Goal: Task Accomplishment & Management: Manage account settings

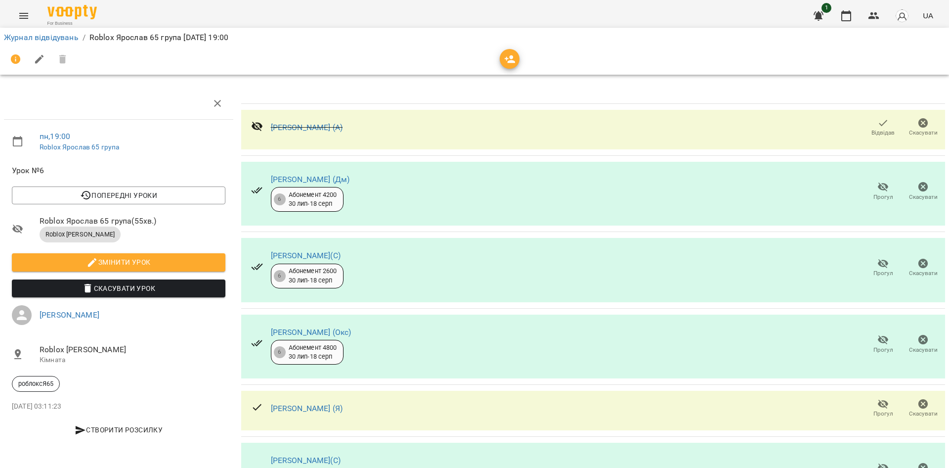
scroll to position [343, 0]
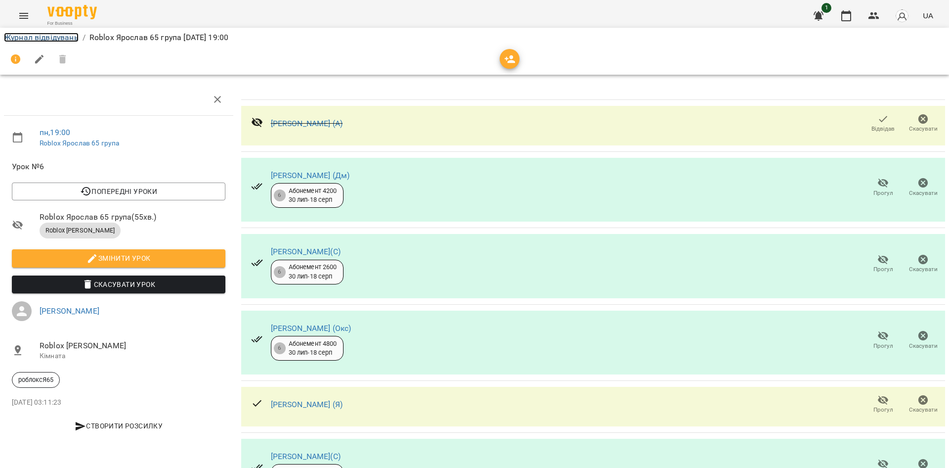
click at [47, 40] on link "Журнал відвідувань" at bounding box center [41, 37] width 75 height 9
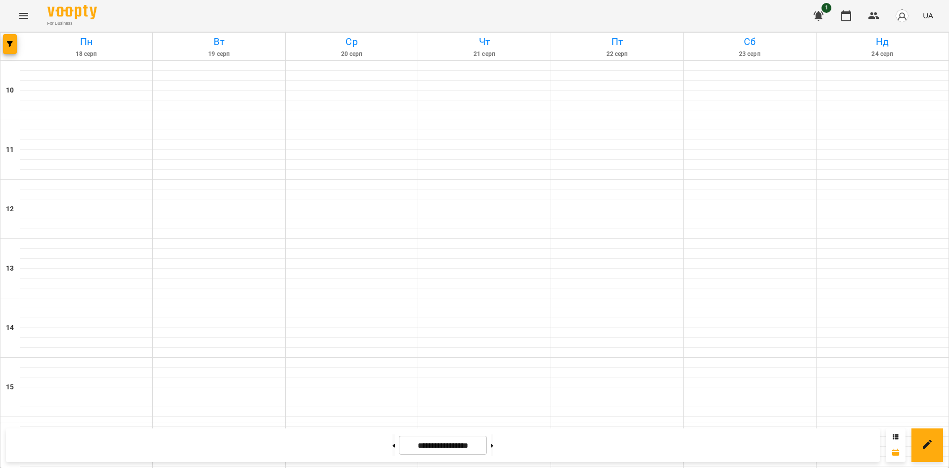
scroll to position [408, 0]
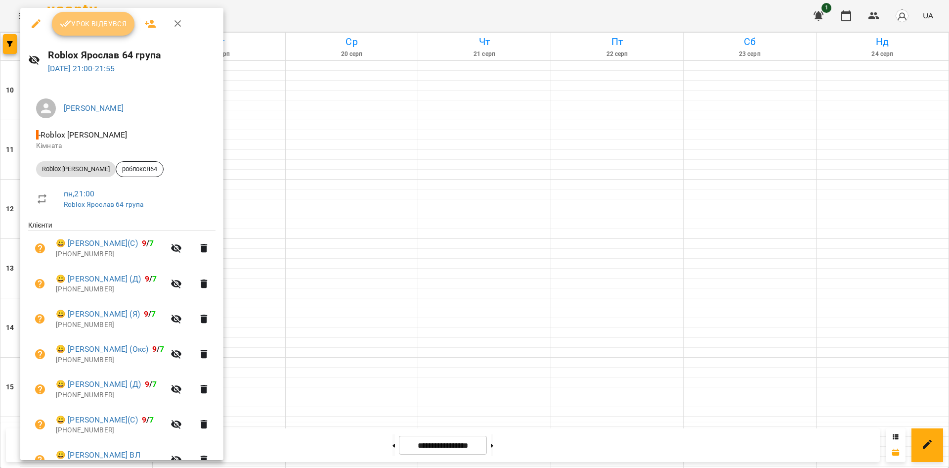
click at [111, 21] on span "Урок відбувся" at bounding box center [93, 24] width 67 height 12
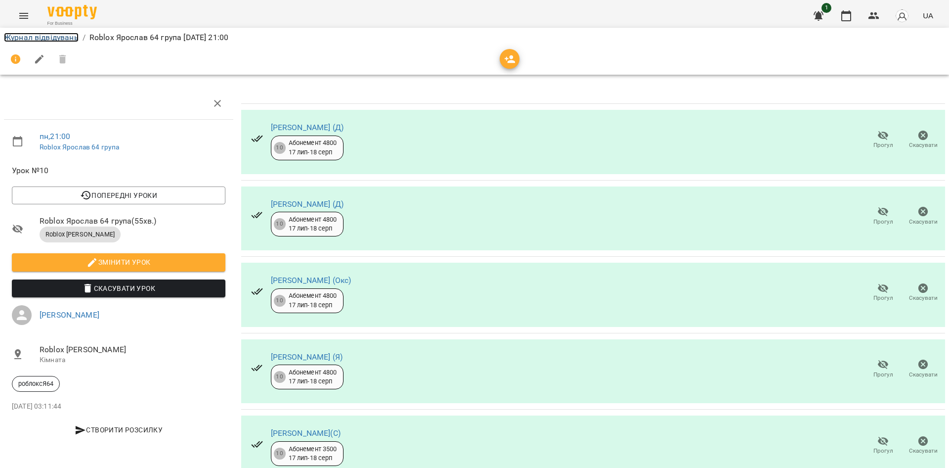
click at [56, 40] on link "Журнал відвідувань" at bounding box center [41, 37] width 75 height 9
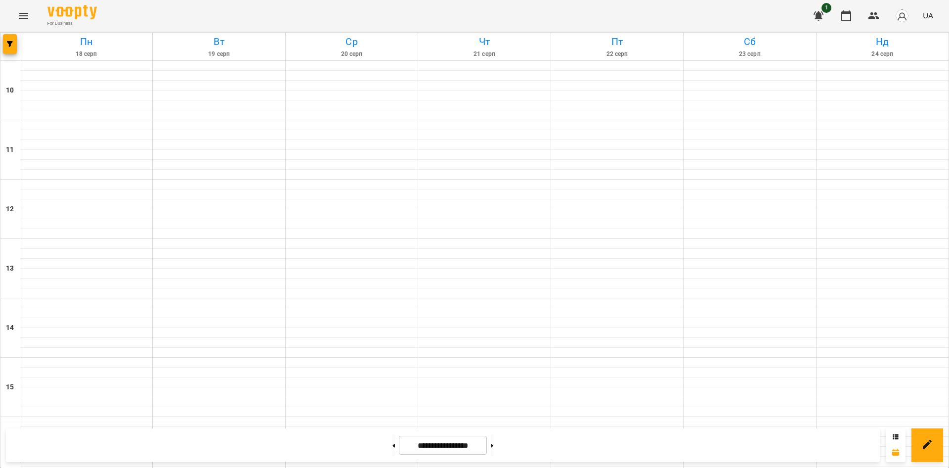
scroll to position [408, 0]
click at [817, 23] on button "button" at bounding box center [819, 16] width 24 height 24
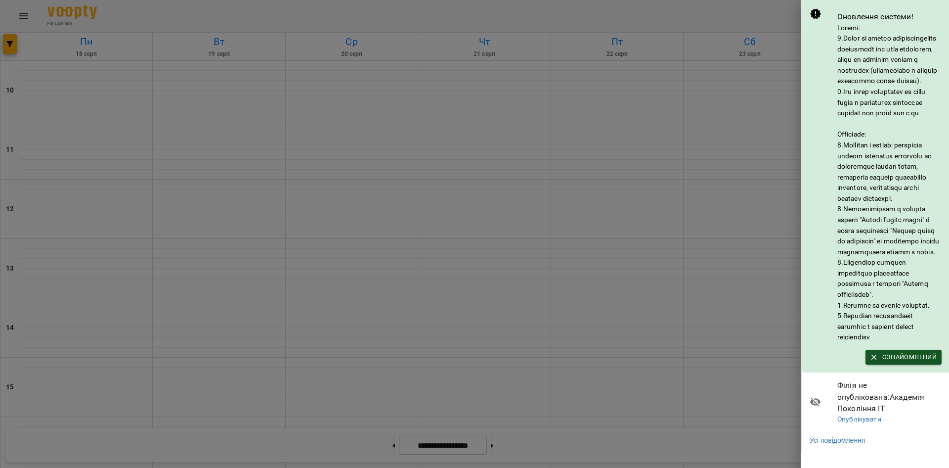
scroll to position [17, 0]
click at [751, 100] on div at bounding box center [474, 234] width 949 height 468
